Goal: Task Accomplishment & Management: Use online tool/utility

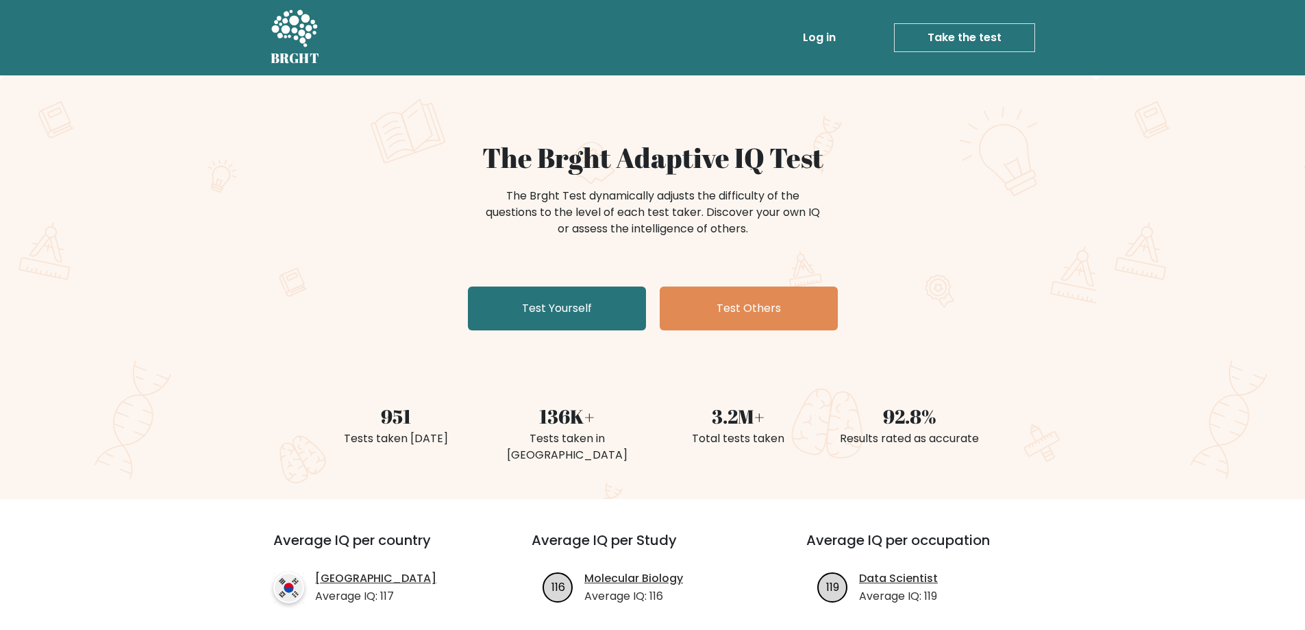
drag, startPoint x: 608, startPoint y: 291, endPoint x: 647, endPoint y: 307, distance: 42.1
click at [608, 291] on link "Test Yourself" at bounding box center [557, 308] width 178 height 44
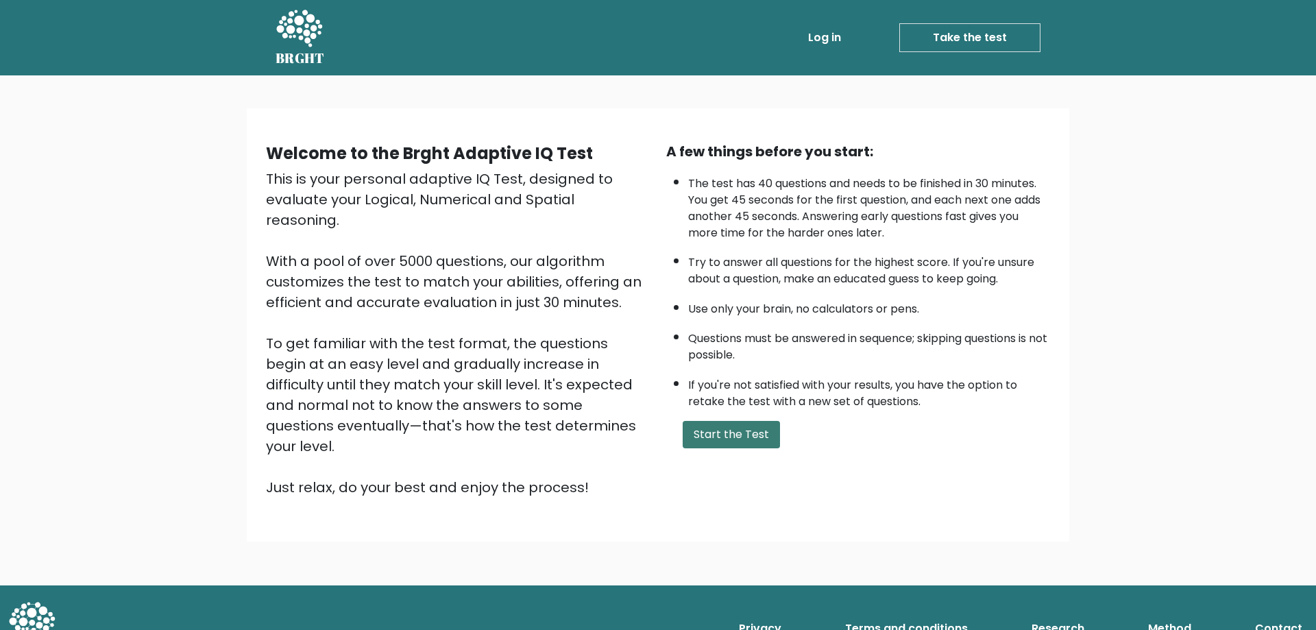
click at [741, 432] on button "Start the Test" at bounding box center [730, 434] width 97 height 27
